Goal: Task Accomplishment & Management: Use online tool/utility

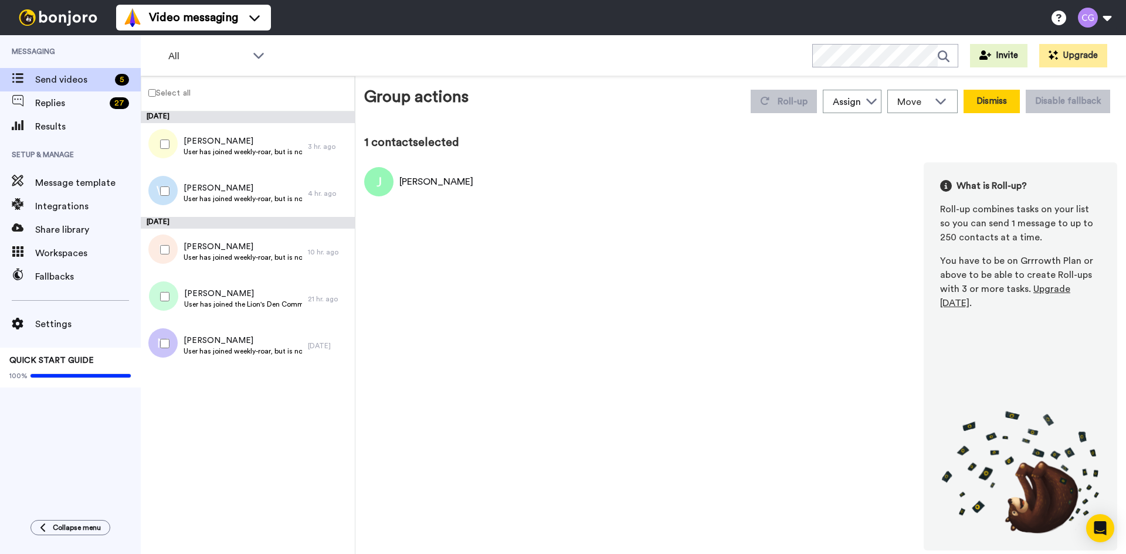
click at [997, 110] on button "Dismiss" at bounding box center [991, 101] width 56 height 23
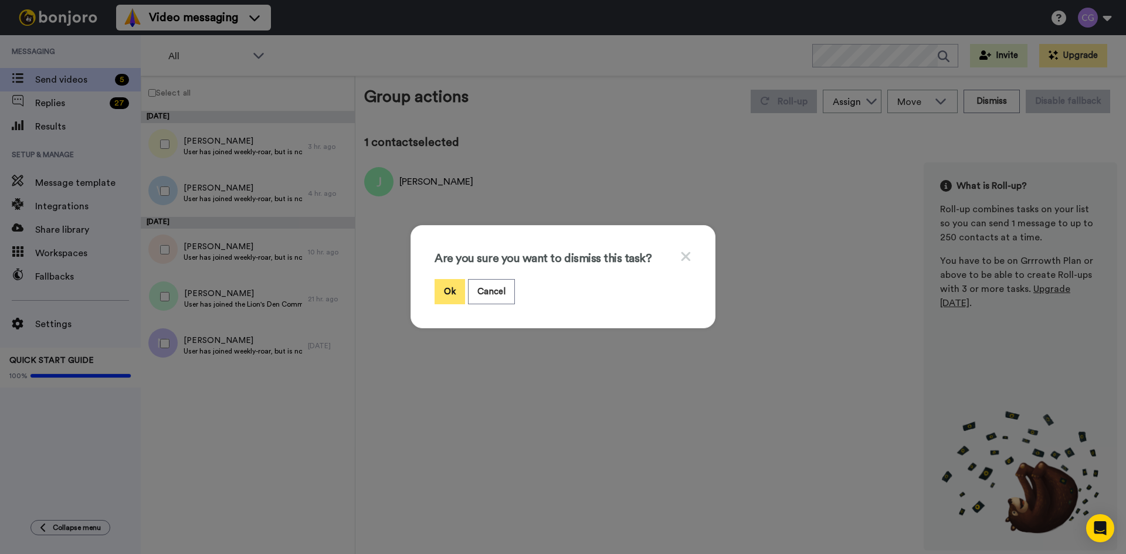
click at [444, 291] on button "Ok" at bounding box center [450, 291] width 30 height 25
